Goal: Task Accomplishment & Management: Use online tool/utility

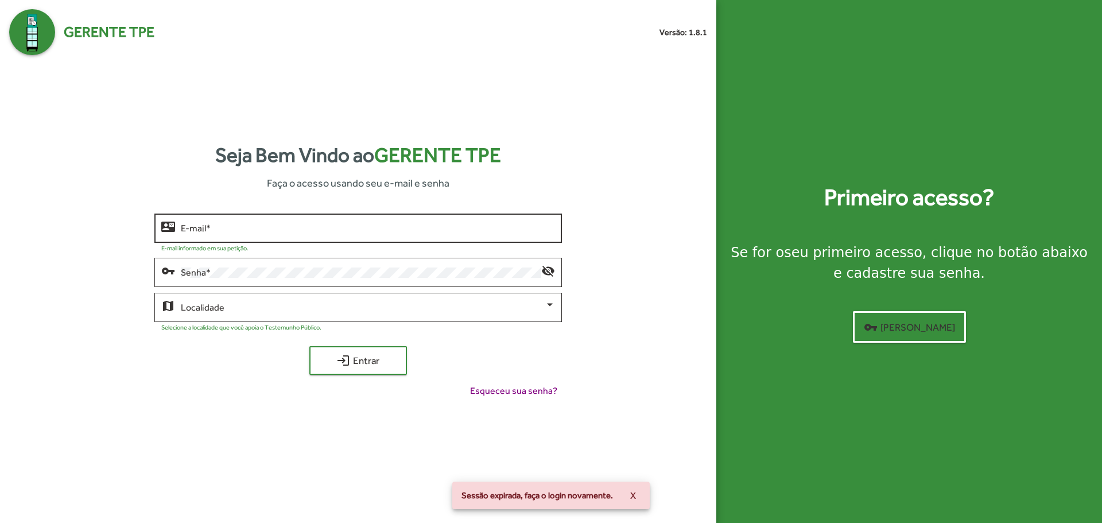
click at [229, 222] on div "E-mail *" at bounding box center [368, 227] width 374 height 32
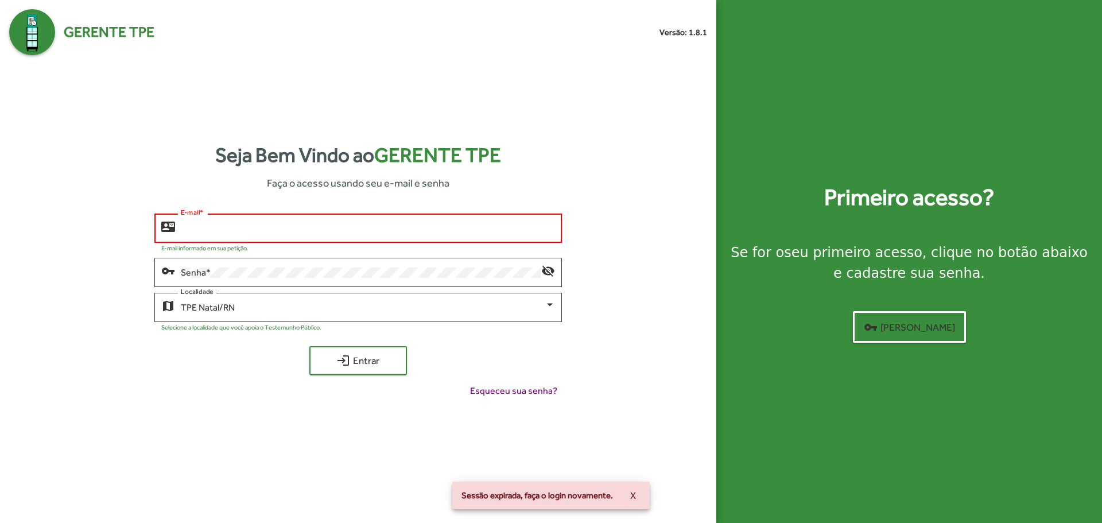
click at [228, 228] on input "E-mail *" at bounding box center [368, 228] width 374 height 10
type input "**********"
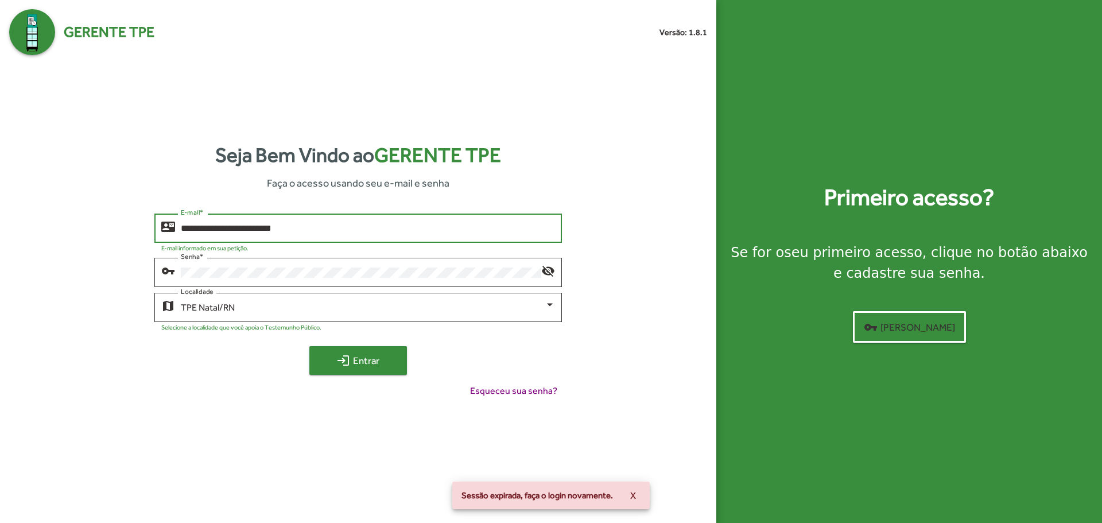
click at [360, 369] on span "login Entrar" at bounding box center [358, 360] width 77 height 21
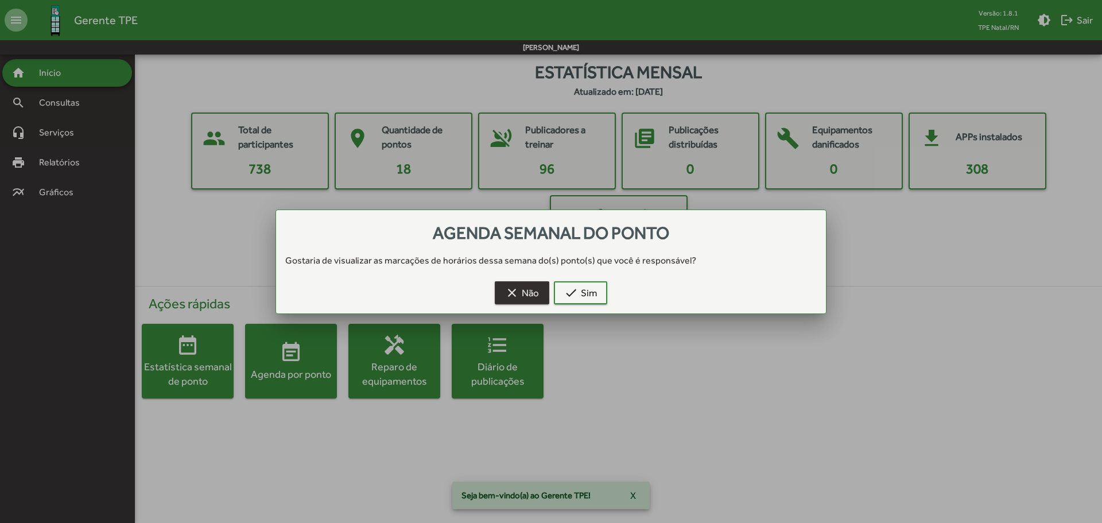
click at [528, 292] on span "clear Não" at bounding box center [522, 292] width 34 height 21
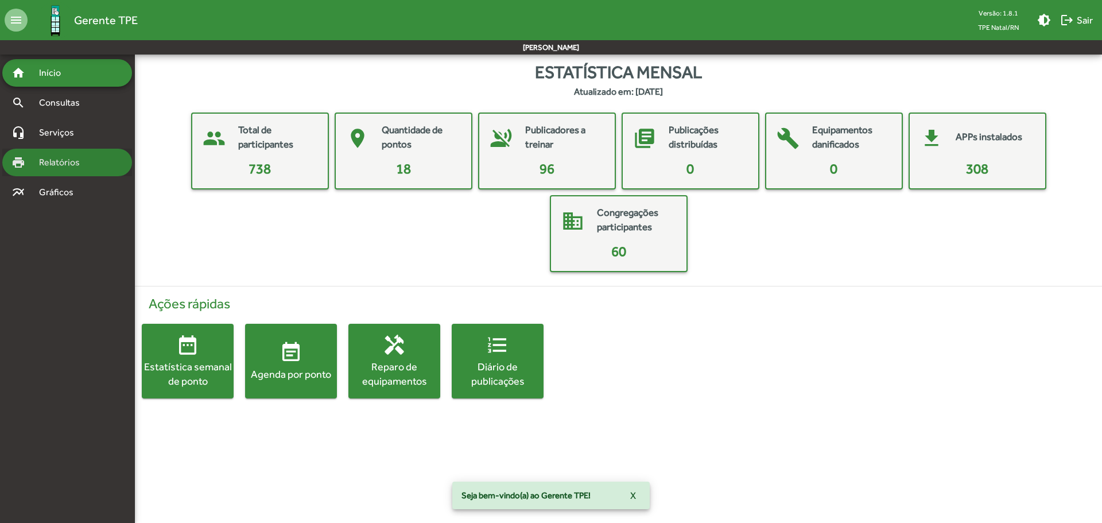
click at [69, 166] on span "Relatórios" at bounding box center [63, 163] width 63 height 14
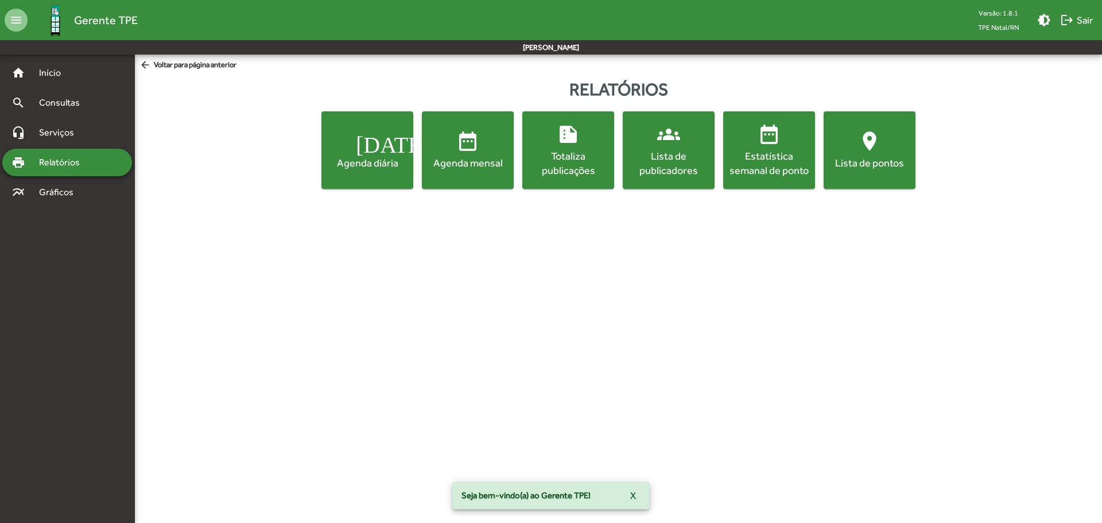
click at [353, 164] on div "Agenda diária" at bounding box center [367, 163] width 87 height 14
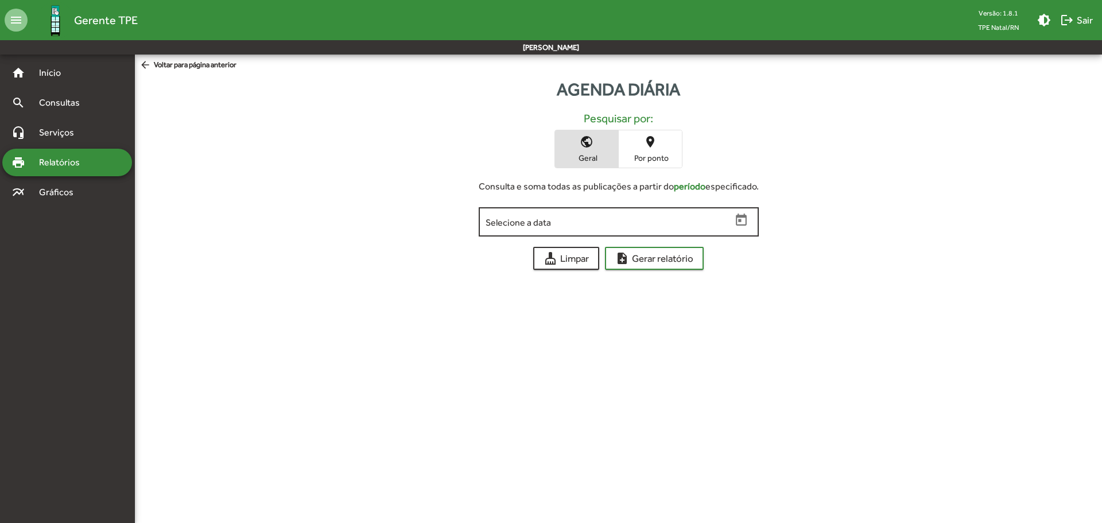
click at [745, 225] on icon "Open calendar" at bounding box center [741, 219] width 11 height 12
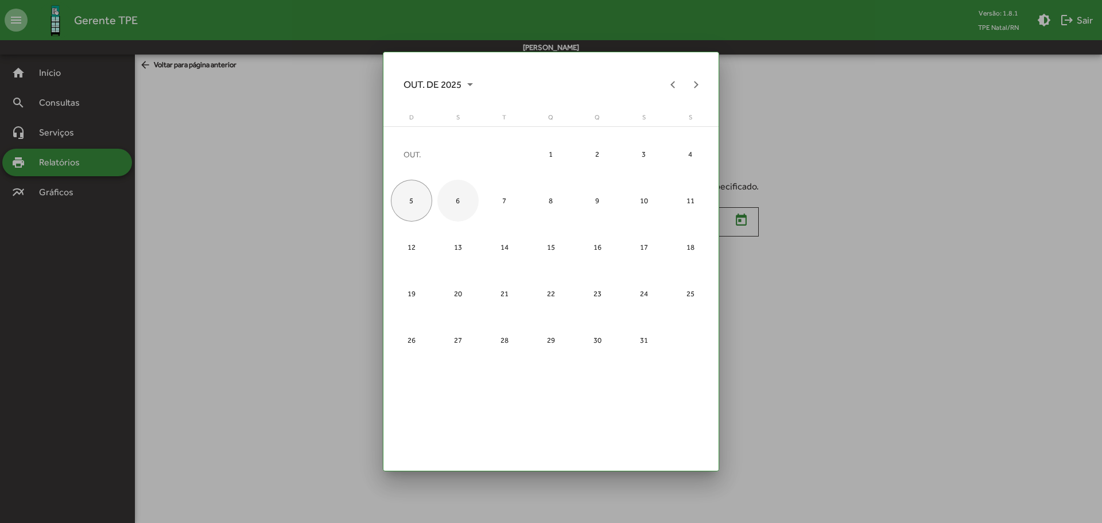
click at [463, 206] on div "6" at bounding box center [458, 201] width 42 height 42
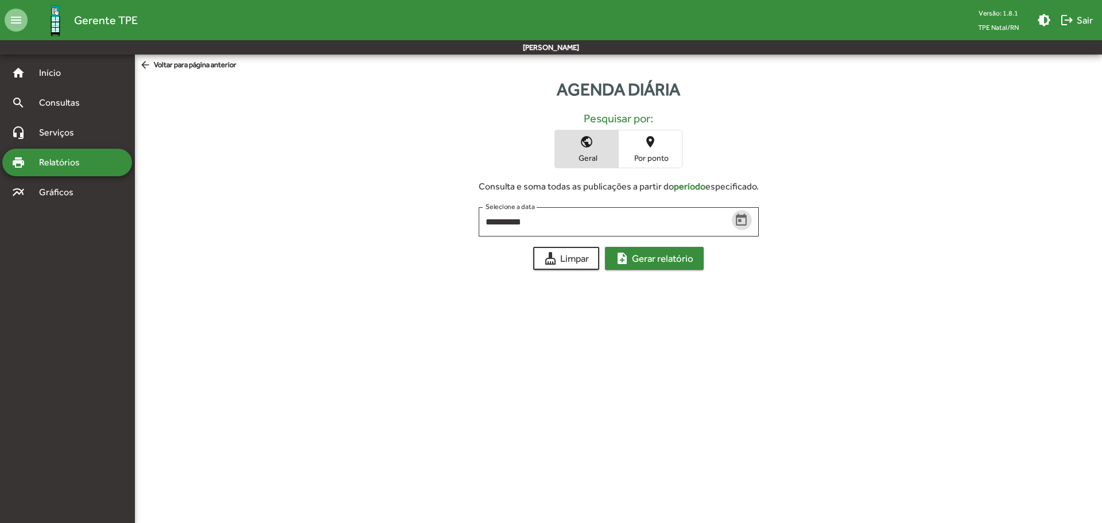
click at [687, 262] on span "note_add Gerar relatório" at bounding box center [654, 258] width 78 height 21
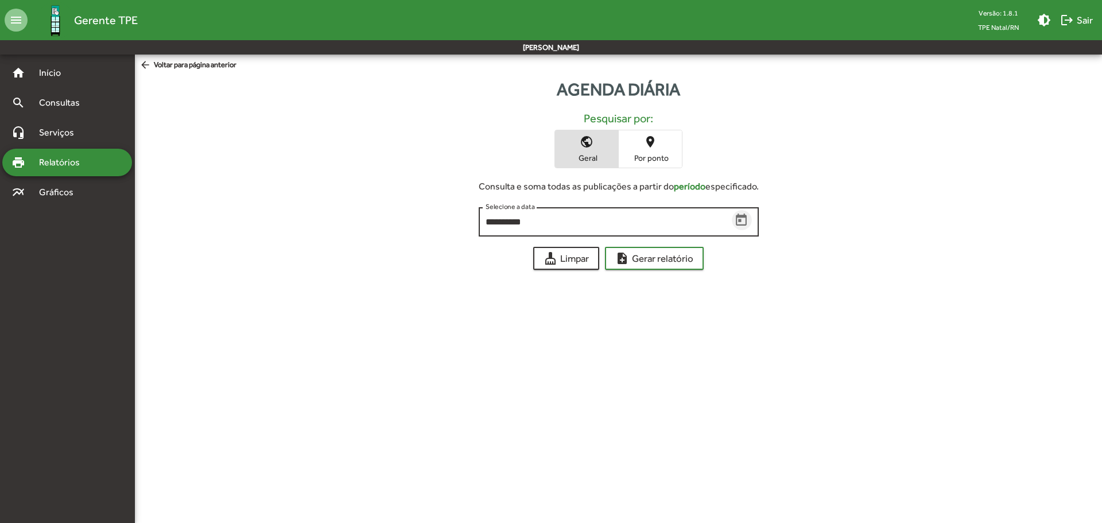
click at [745, 219] on icon "Open calendar" at bounding box center [741, 219] width 11 height 12
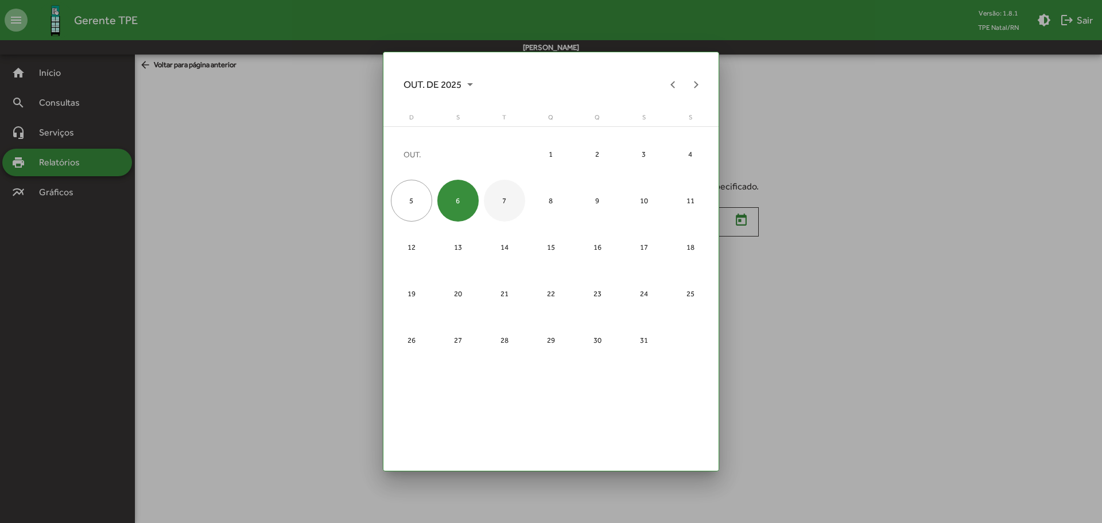
click at [507, 196] on div "7" at bounding box center [505, 201] width 42 height 42
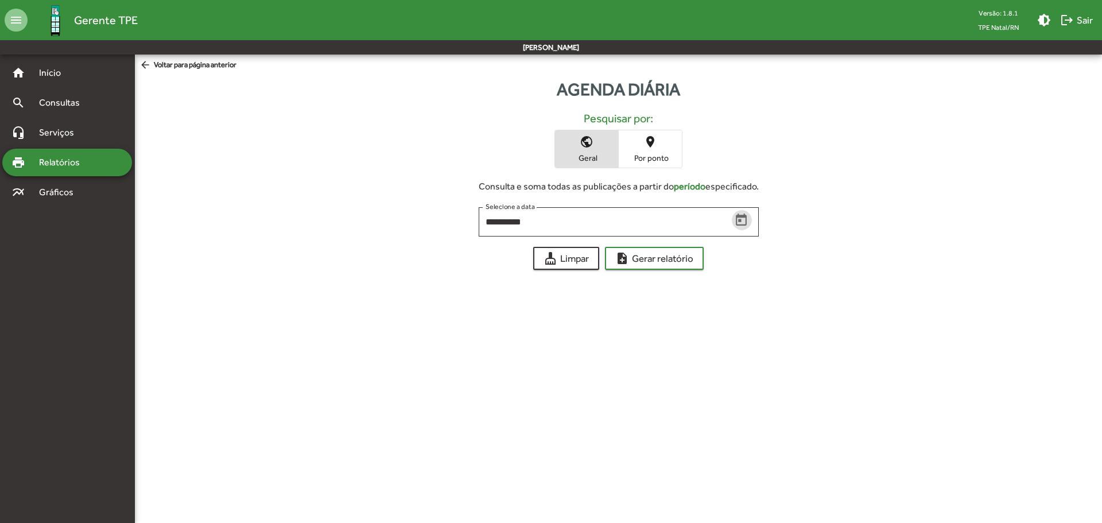
click at [647, 270] on div "**********" at bounding box center [618, 175] width 967 height 207
click at [648, 263] on span "note_add Gerar relatório" at bounding box center [654, 258] width 78 height 21
click at [743, 217] on icon "Open calendar" at bounding box center [741, 219] width 11 height 12
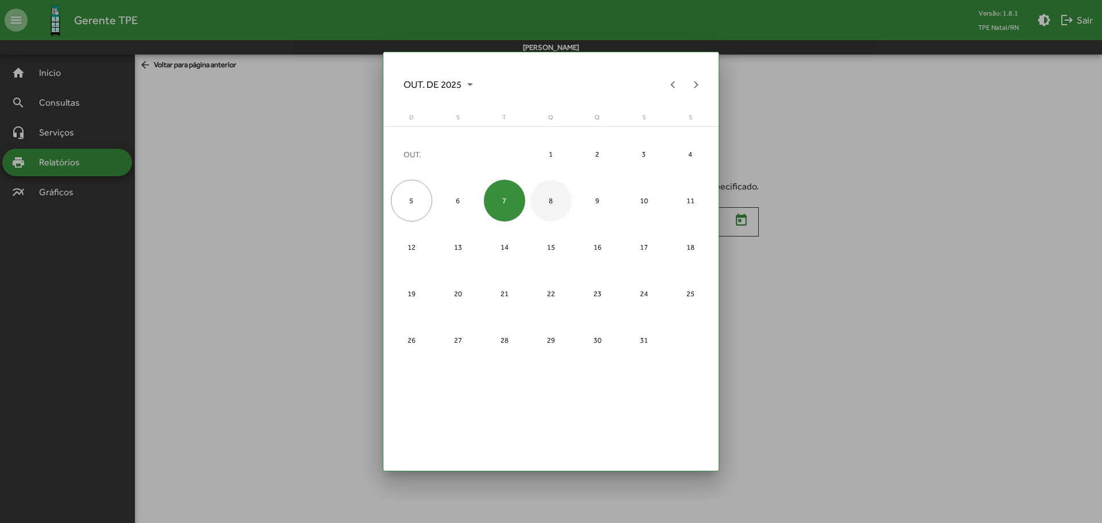
click at [552, 201] on div "8" at bounding box center [551, 201] width 42 height 42
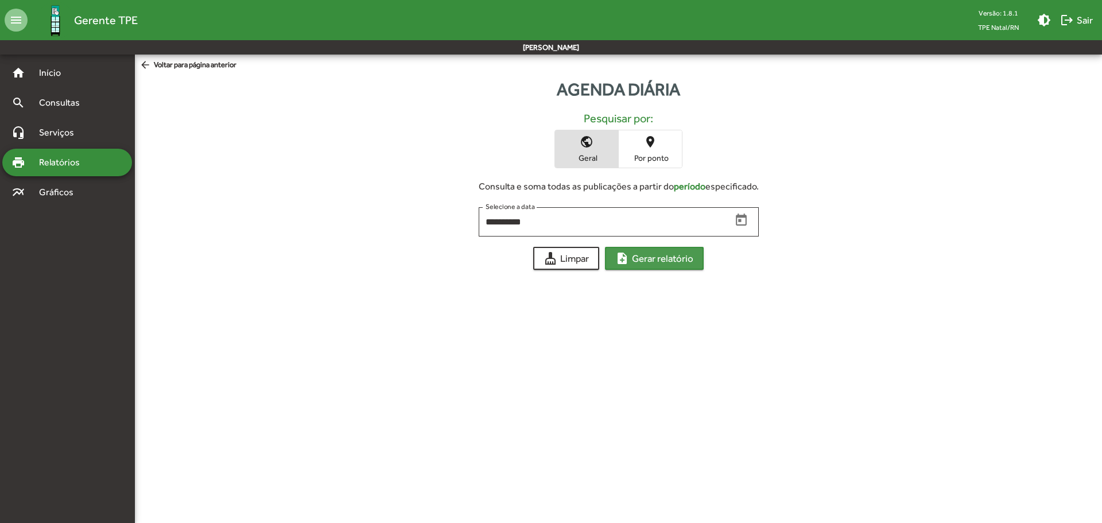
click at [647, 257] on span "note_add Gerar relatório" at bounding box center [654, 258] width 78 height 21
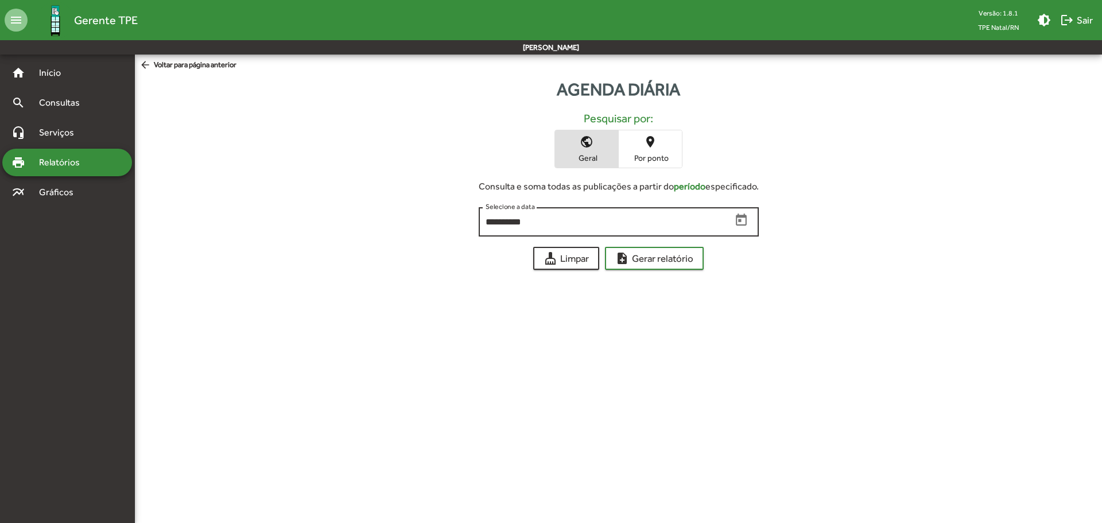
click at [746, 226] on icon "Open calendar" at bounding box center [741, 220] width 15 height 15
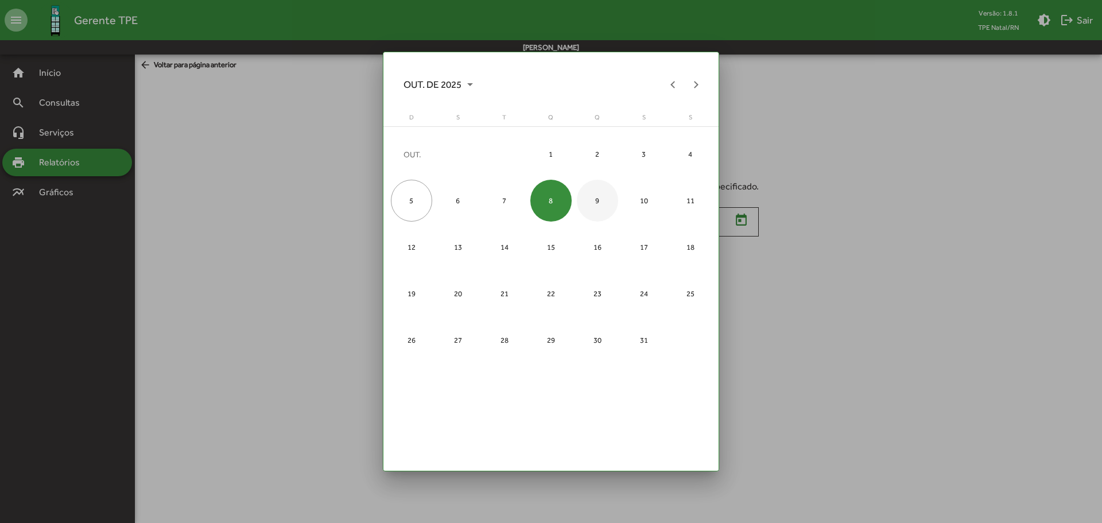
click at [596, 207] on div "9" at bounding box center [598, 201] width 42 height 42
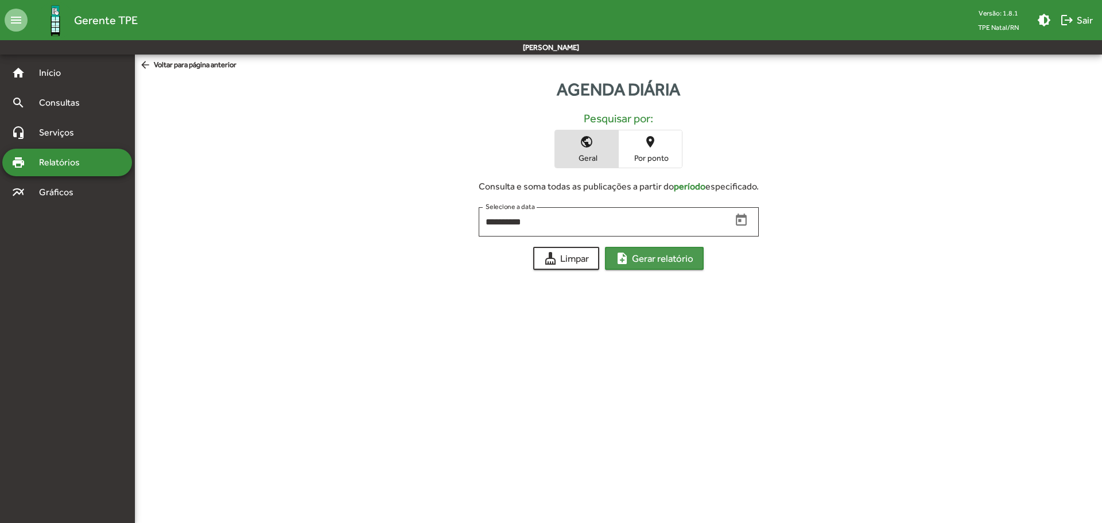
click at [650, 258] on span "note_add Gerar relatório" at bounding box center [654, 258] width 78 height 21
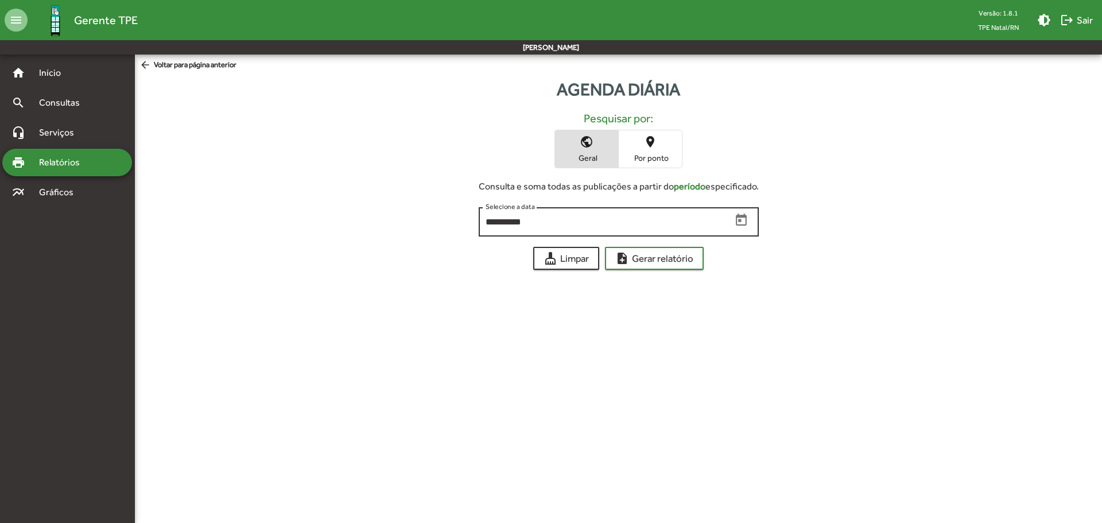
click at [747, 220] on icon "Open calendar" at bounding box center [741, 220] width 15 height 15
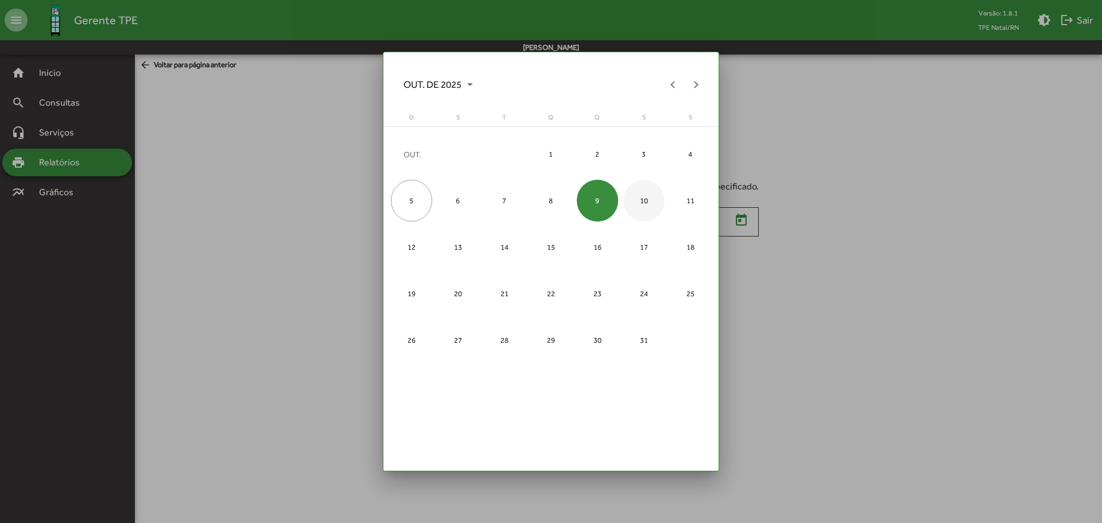
click at [646, 200] on div "10" at bounding box center [644, 201] width 42 height 42
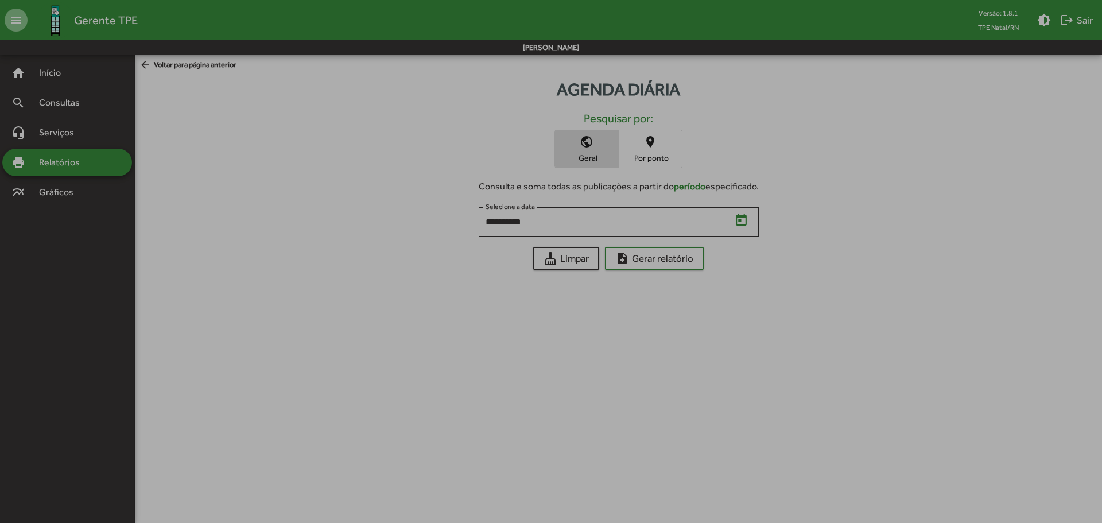
click at [646, 200] on div "10" at bounding box center [644, 201] width 42 height 42
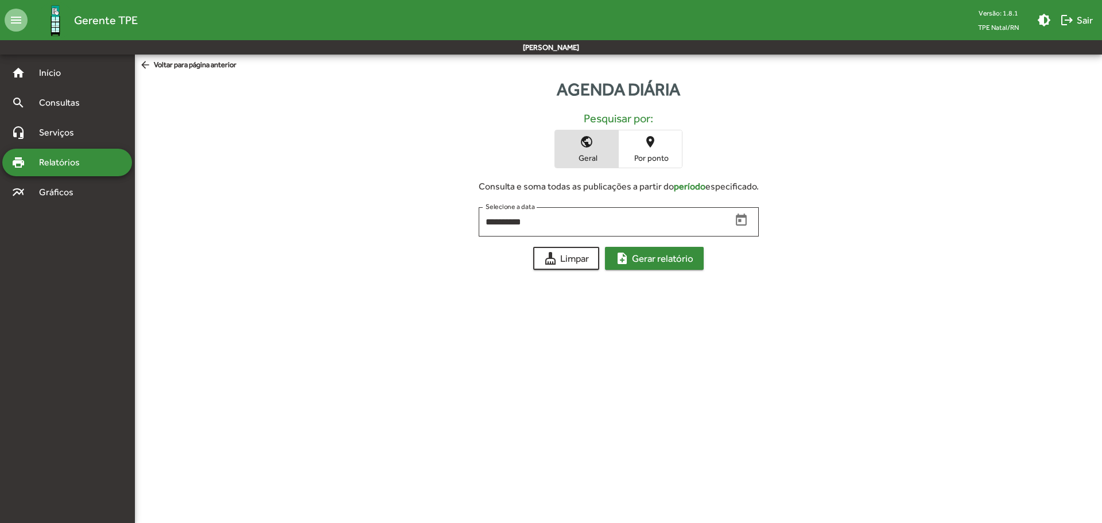
click at [669, 258] on span "note_add Gerar relatório" at bounding box center [654, 258] width 78 height 21
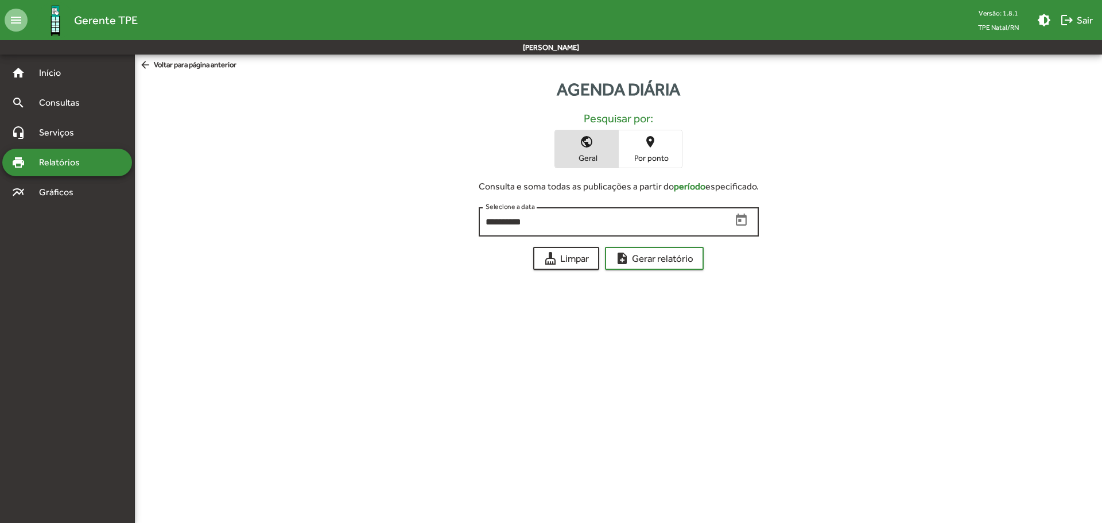
click at [746, 224] on icon "Open calendar" at bounding box center [741, 220] width 15 height 15
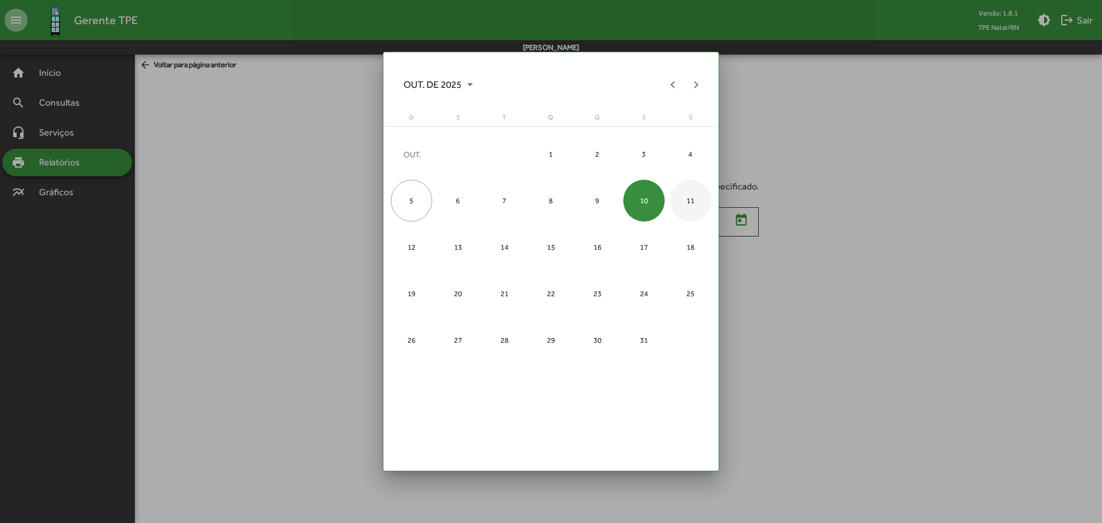
click at [697, 204] on div "11" at bounding box center [691, 201] width 42 height 42
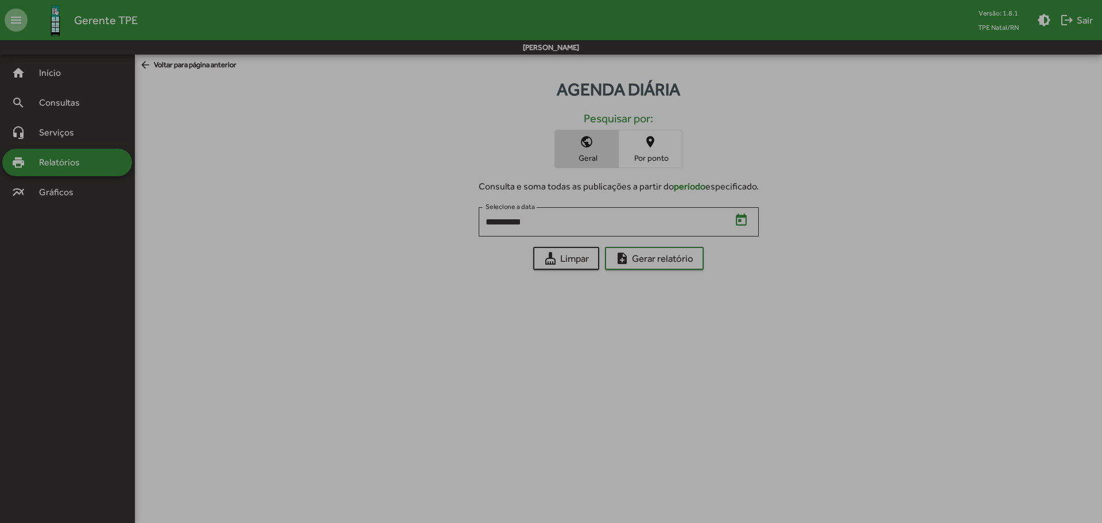
type input "**********"
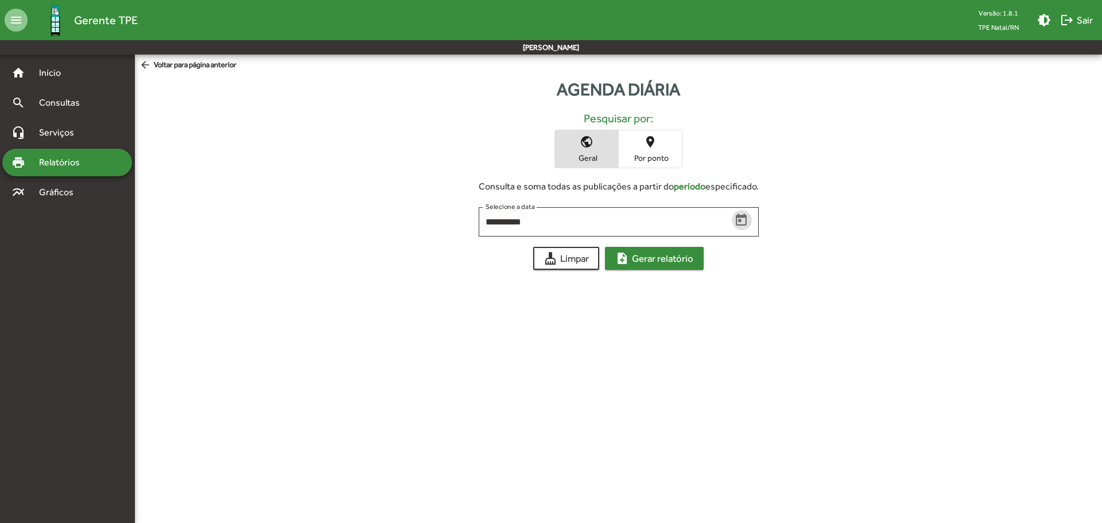
click at [690, 251] on span "note_add Gerar relatório" at bounding box center [654, 258] width 78 height 21
